Goal: Task Accomplishment & Management: Manage account settings

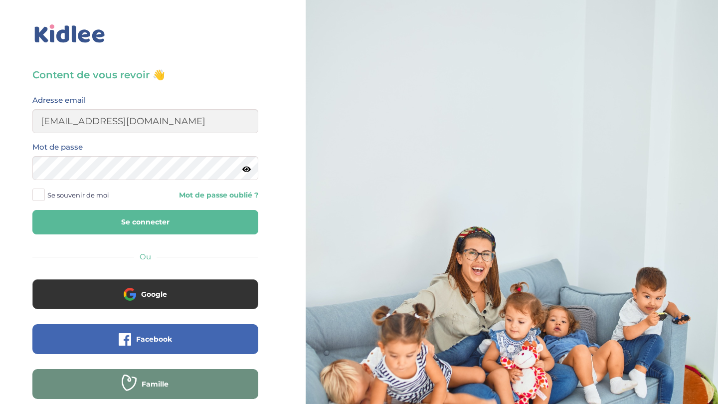
type input "enzo.kitou@gmail.com"
click at [145, 222] on button "Se connecter" at bounding box center [145, 222] width 226 height 24
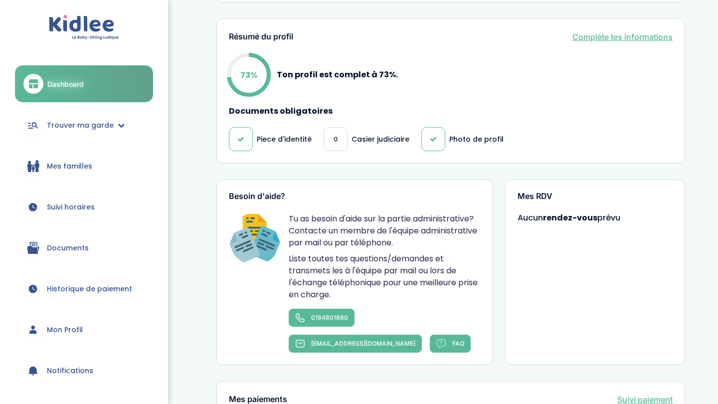
scroll to position [314, 0]
click at [339, 142] on div "0" at bounding box center [336, 139] width 24 height 24
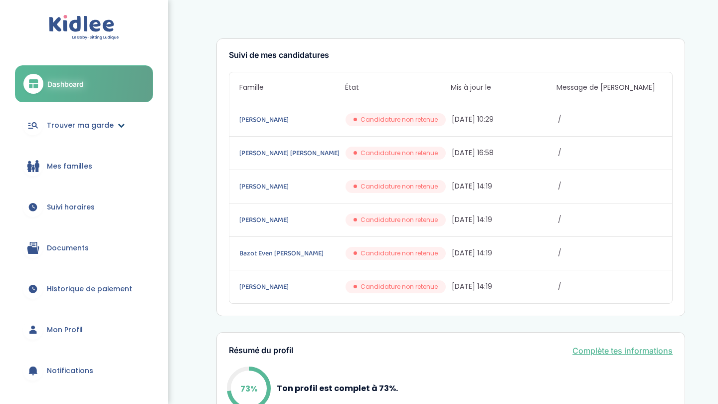
scroll to position [0, 0]
click at [109, 122] on span "Trouver ma garde" at bounding box center [80, 125] width 67 height 10
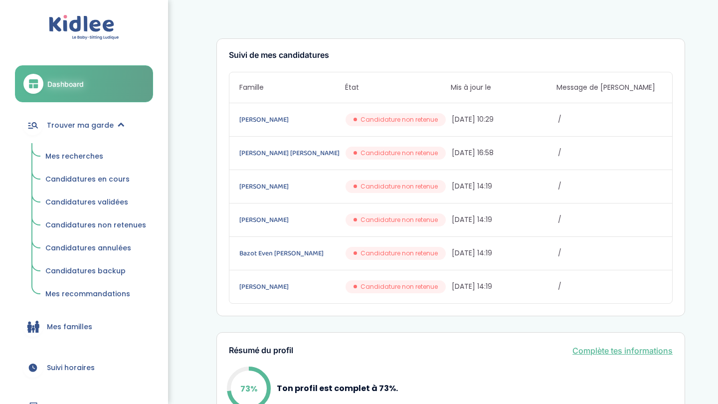
click at [89, 181] on span "Candidatures en cours" at bounding box center [87, 179] width 84 height 10
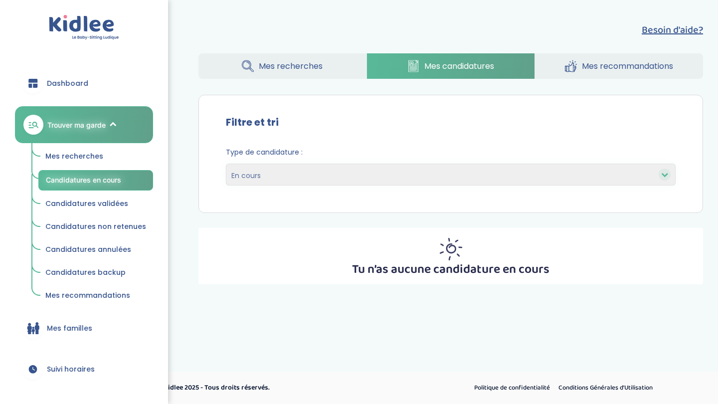
click at [80, 295] on span "Mes recommandations" at bounding box center [87, 295] width 85 height 10
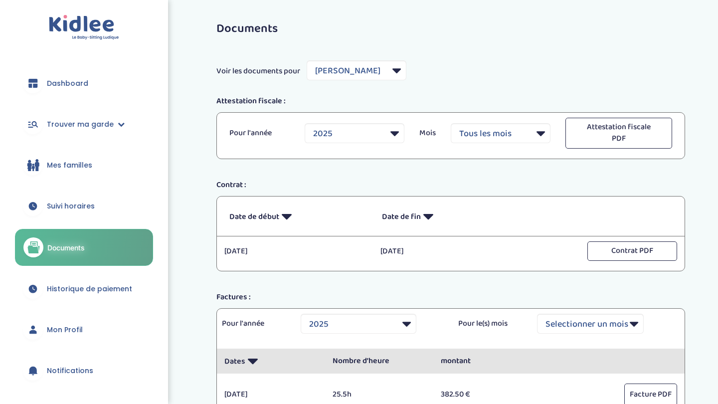
select select "1851"
select select "2025"
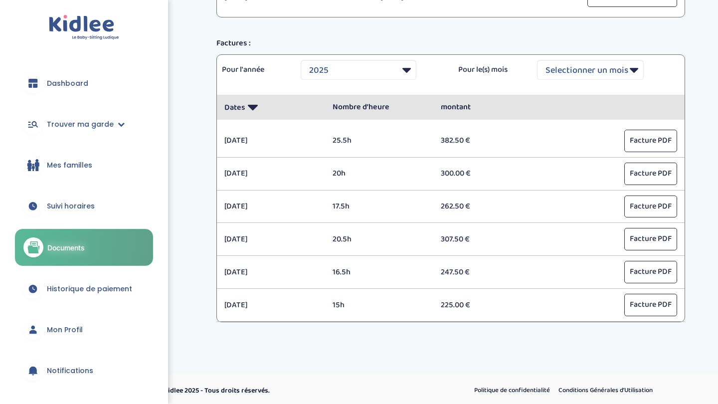
scroll to position [253, 0]
click at [77, 329] on span "Mon Profil" at bounding box center [65, 330] width 36 height 10
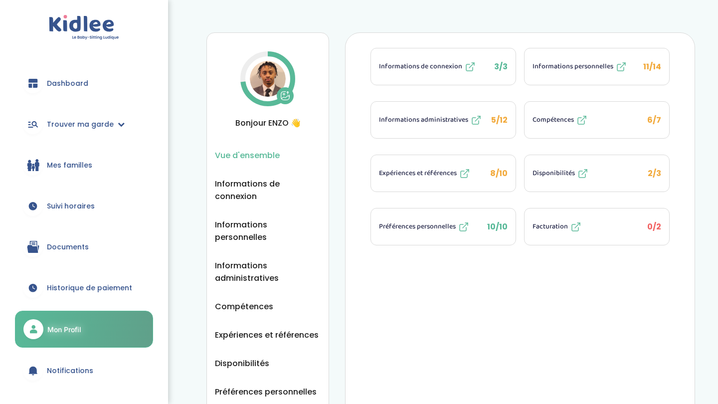
click at [423, 182] on button "Expériences et références 8/10" at bounding box center [443, 173] width 145 height 36
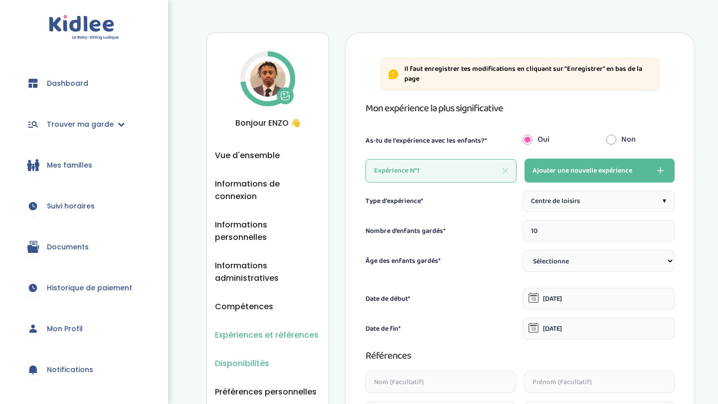
click at [231, 357] on span "Disponibilités" at bounding box center [242, 363] width 54 height 12
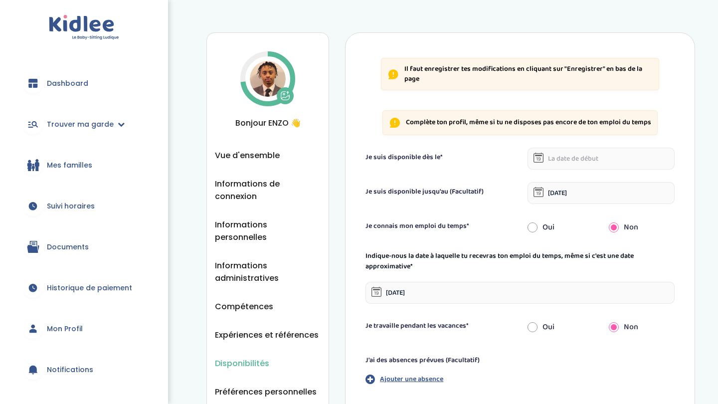
click at [563, 159] on input "text" at bounding box center [601, 159] width 147 height 22
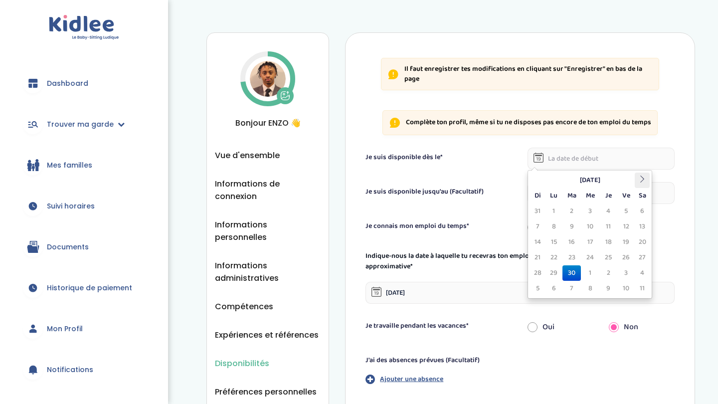
click at [639, 178] on icon at bounding box center [642, 179] width 7 height 7
click at [557, 243] on td "10" at bounding box center [553, 241] width 17 height 15
type input "[DATE]"
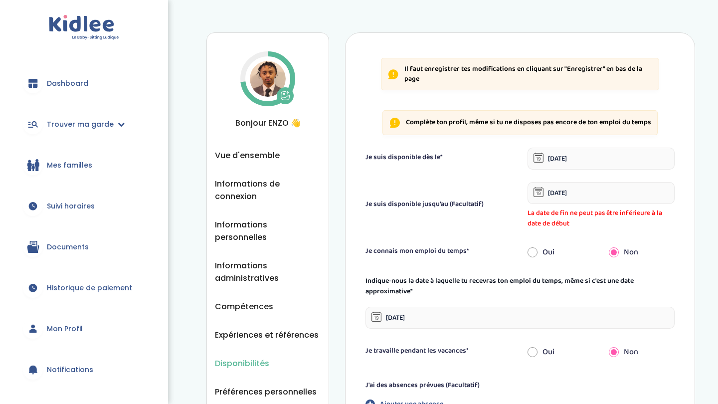
click at [590, 200] on input "[DATE]" at bounding box center [601, 193] width 147 height 22
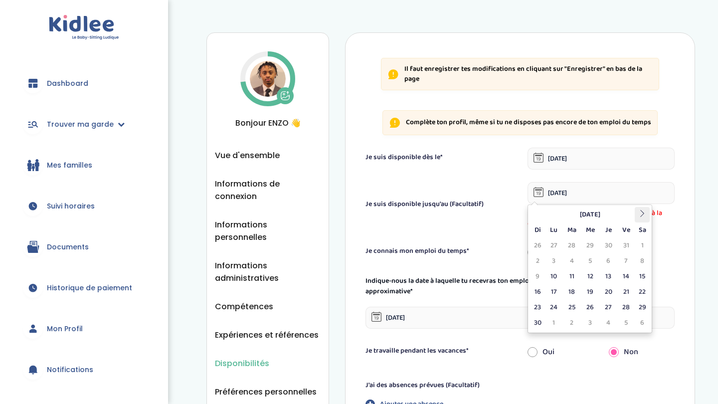
click at [636, 213] on th at bounding box center [642, 214] width 15 height 15
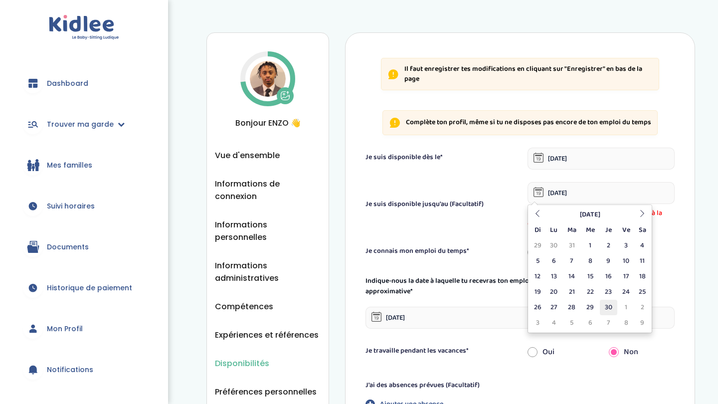
click at [605, 311] on td "30" at bounding box center [608, 307] width 17 height 15
type input "[DATE]"
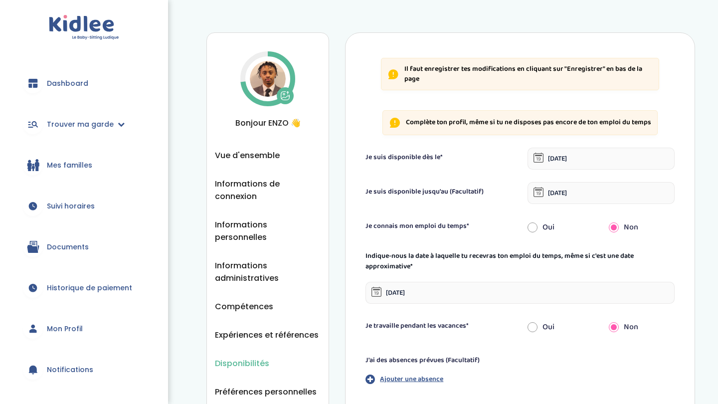
click at [535, 230] on input "radio" at bounding box center [533, 228] width 10 height 22
radio input "true"
radio input "false"
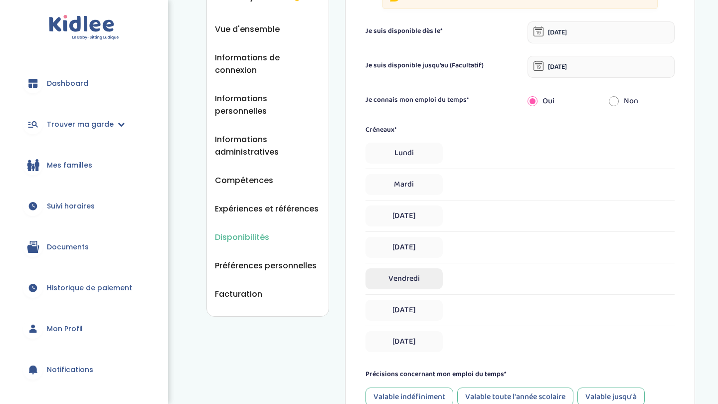
scroll to position [125, 0]
click at [415, 239] on span "[DATE]" at bounding box center [404, 248] width 77 height 21
select select "1"
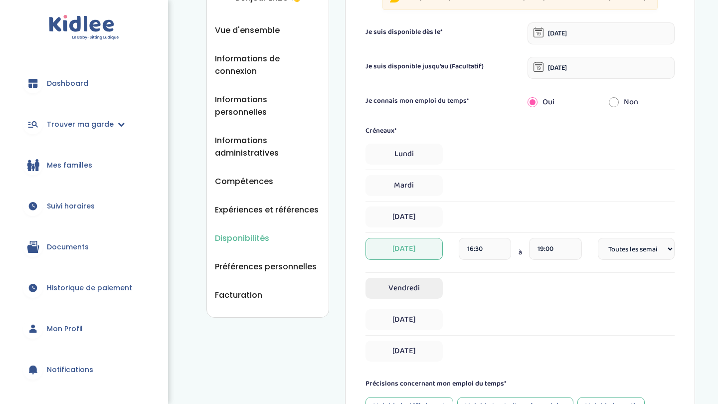
click at [422, 291] on span "Vendredi" at bounding box center [404, 288] width 77 height 21
select select "1"
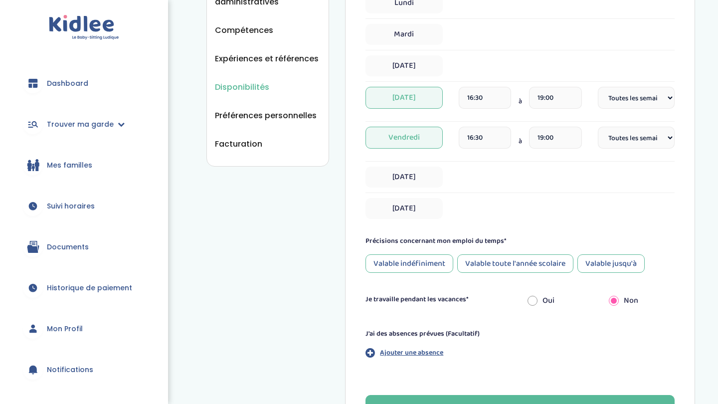
scroll to position [317, 0]
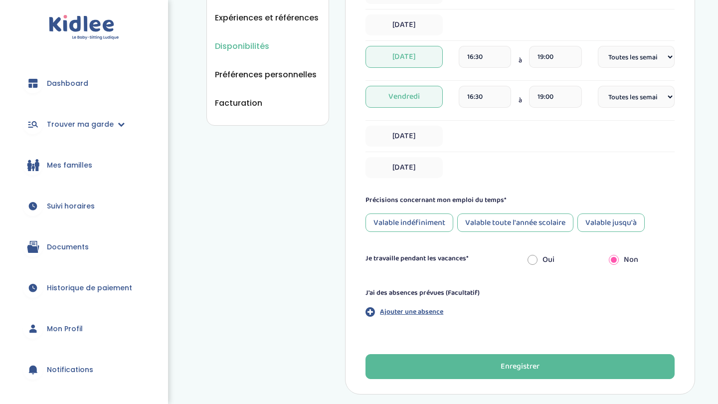
click at [534, 262] on input "radio" at bounding box center [533, 260] width 10 height 22
radio input "true"
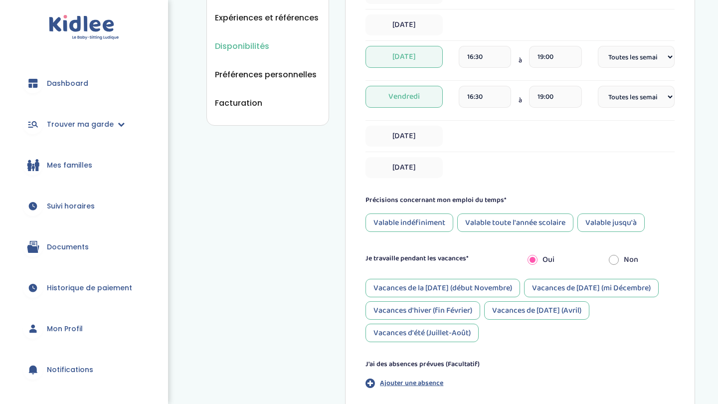
click at [615, 258] on input "radio" at bounding box center [614, 260] width 10 height 22
radio input "true"
radio input "false"
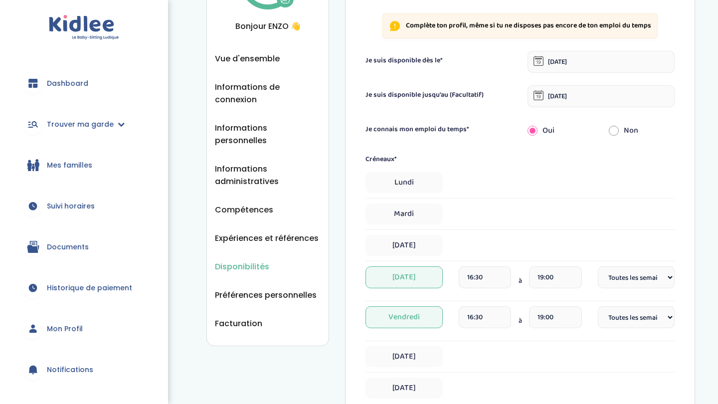
scroll to position [0, 0]
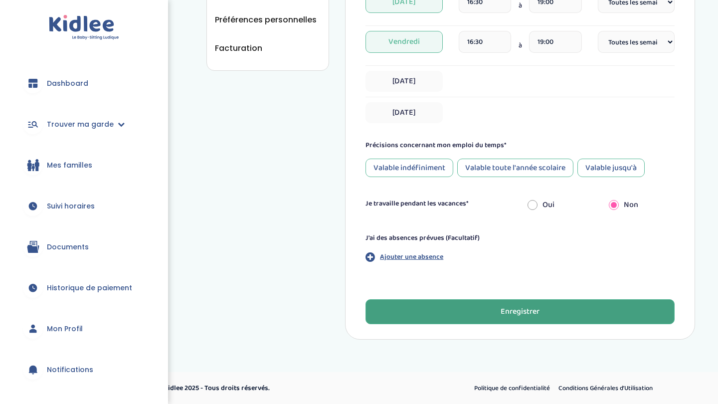
click at [494, 316] on button "Enregistrer" at bounding box center [520, 311] width 309 height 25
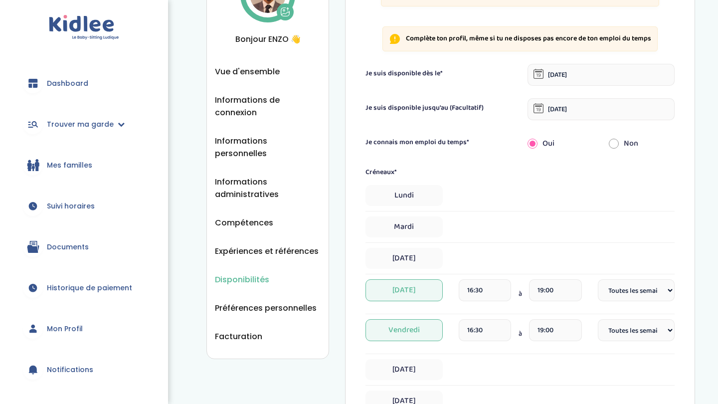
scroll to position [32, 0]
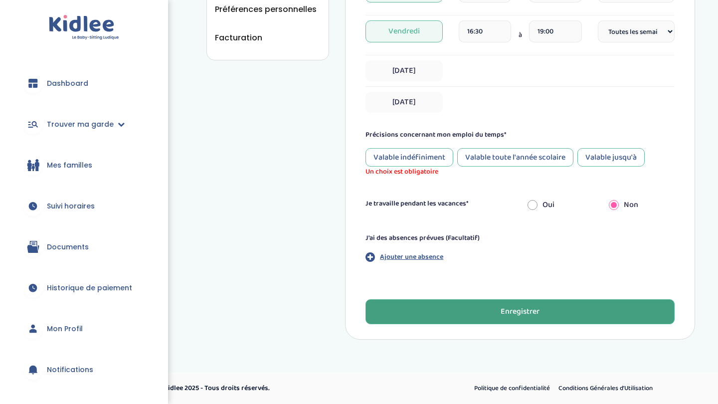
click at [494, 312] on button "Enregistrer" at bounding box center [520, 311] width 309 height 25
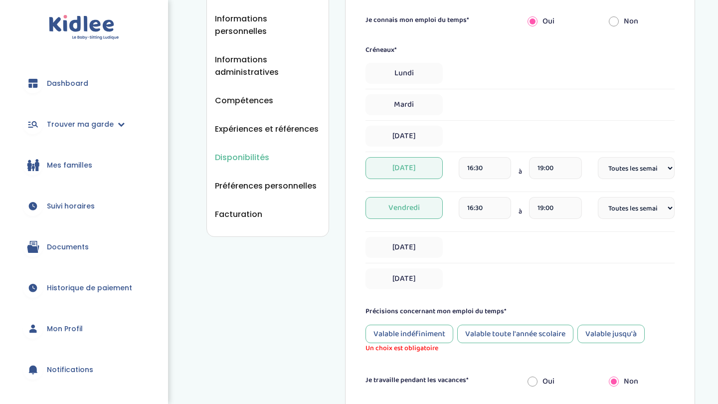
scroll to position [207, 0]
click at [509, 330] on div "Valable toute l'année scolaire" at bounding box center [515, 333] width 116 height 18
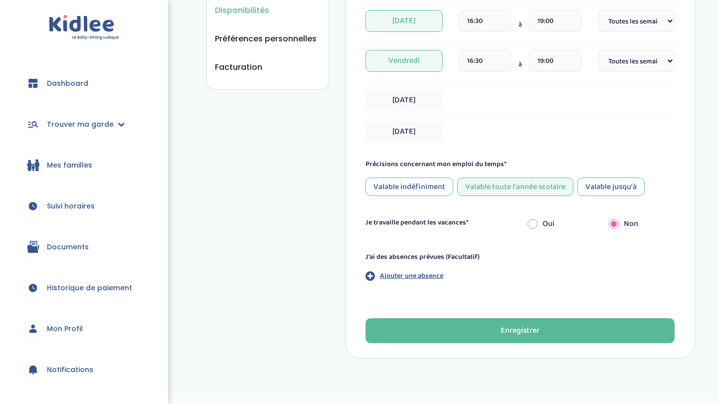
scroll to position [354, 0]
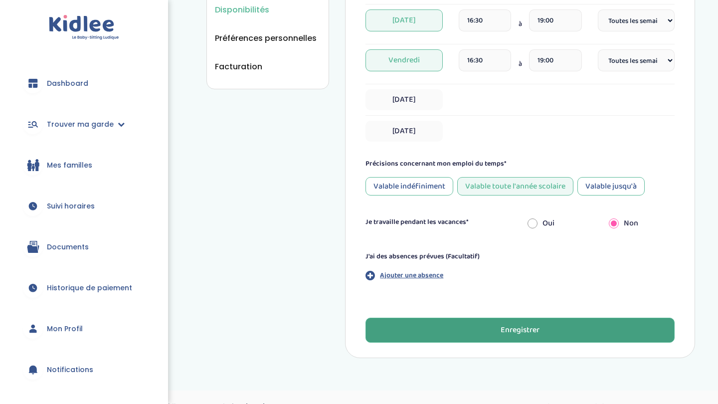
click at [509, 330] on div "Enregistrer" at bounding box center [520, 330] width 39 height 11
